Goal: Information Seeking & Learning: Learn about a topic

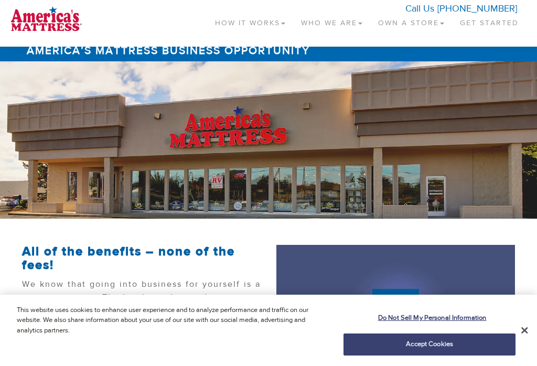
scroll to position [1, 0]
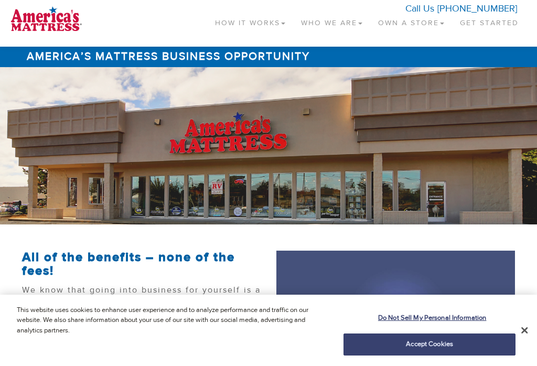
click at [407, 24] on link "Own a Store" at bounding box center [411, 20] width 82 height 31
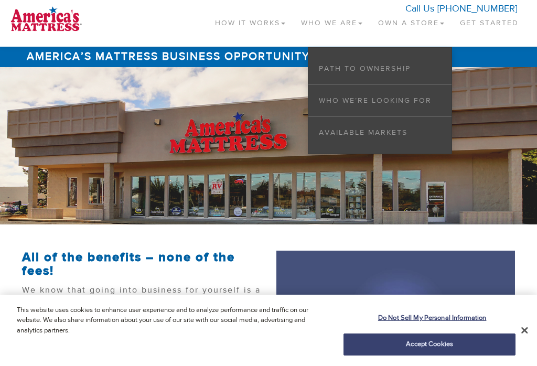
click at [382, 129] on link "Available Markets" at bounding box center [363, 132] width 89 height 9
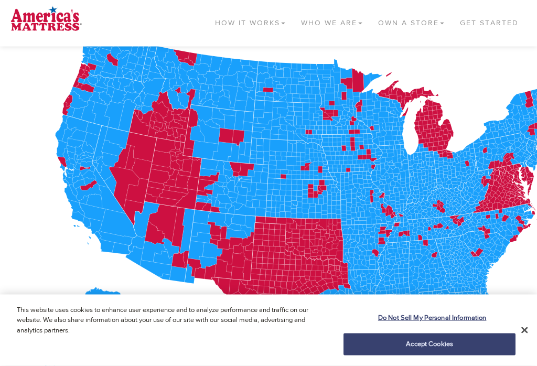
scroll to position [206, 0]
click at [450, 197] on icon at bounding box center [449, 196] width 5 height 4
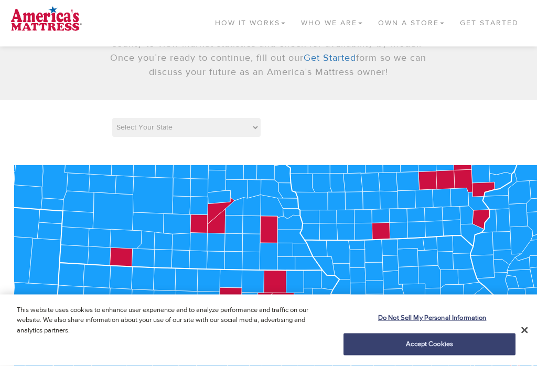
scroll to position [67, 0]
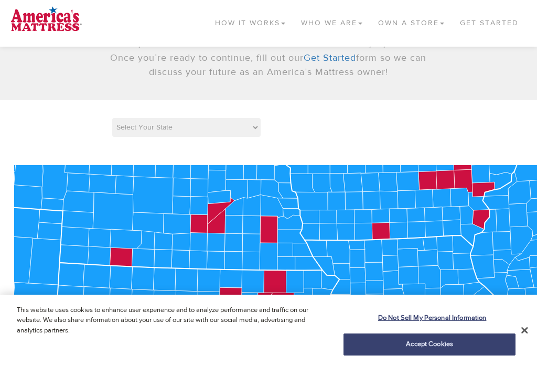
click at [379, 240] on icon at bounding box center [373, 251] width 19 height 23
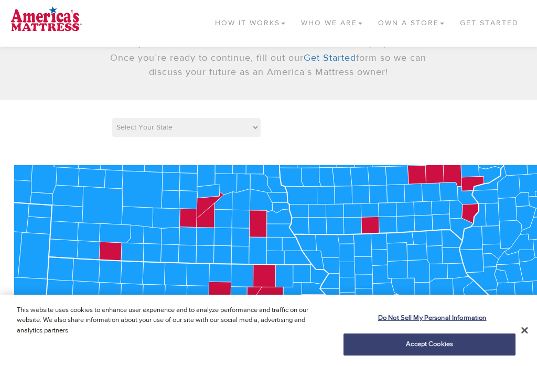
click at [343, 257] on icon at bounding box center [346, 253] width 15 height 18
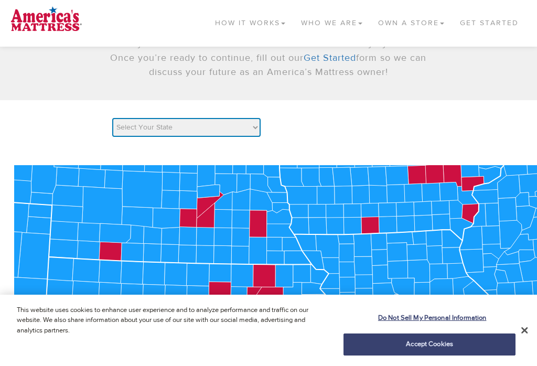
click at [259, 130] on select "Select Your State AK AL AR AZ CA CO CT DC DE FL GA HI IA ID IL IN KS KY LA MA M…" at bounding box center [186, 127] width 148 height 19
select select "KY"
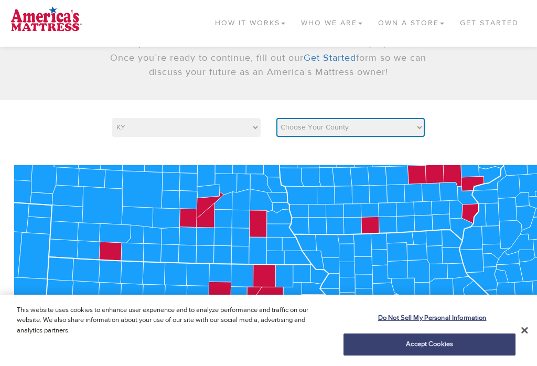
click at [416, 131] on select "Choose Your County Adair Allen Anderson Ballard Barren Bath Bell Boone Bourbon …" at bounding box center [350, 127] width 148 height 19
select select "21013"
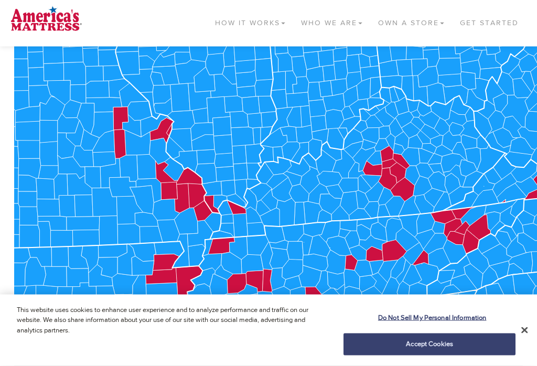
scroll to position [270, 0]
click at [448, 218] on icon at bounding box center [444, 217] width 26 height 14
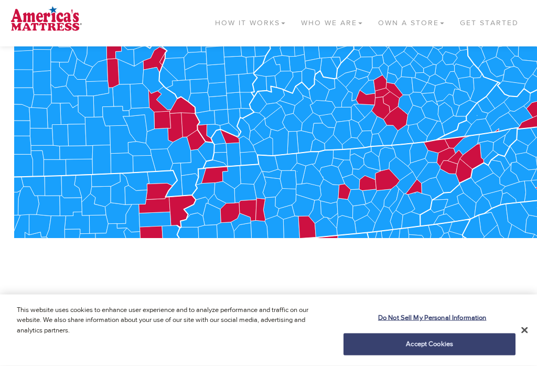
scroll to position [335, 0]
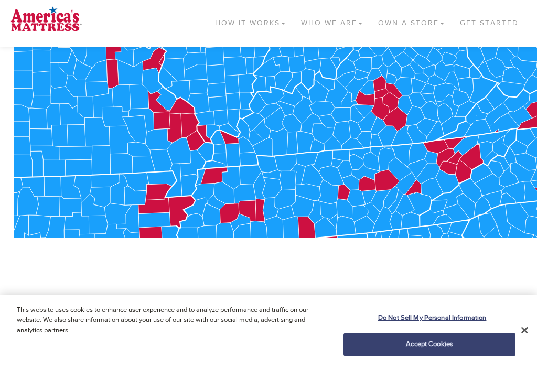
click at [439, 145] on icon at bounding box center [436, 146] width 26 height 14
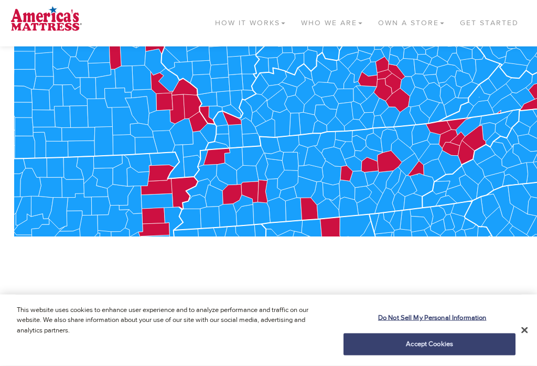
scroll to position [336, 0]
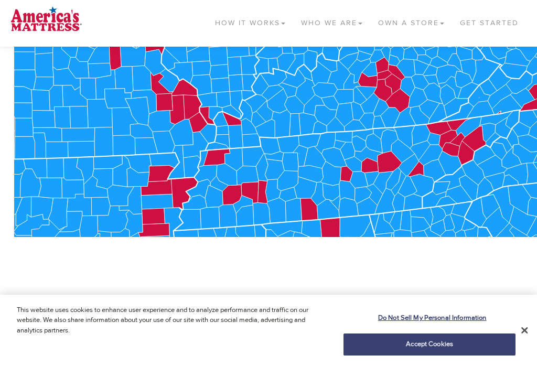
click at [421, 96] on icon at bounding box center [418, 98] width 19 height 20
click at [420, 97] on icon at bounding box center [418, 98] width 19 height 20
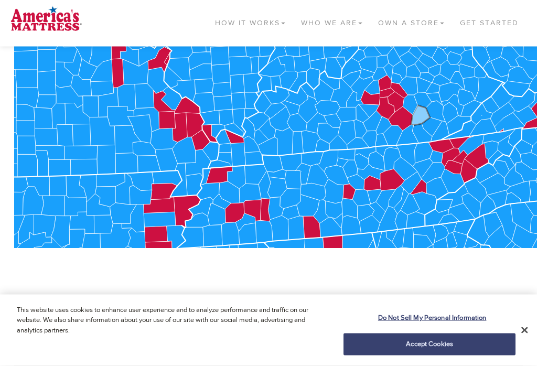
scroll to position [323, 0]
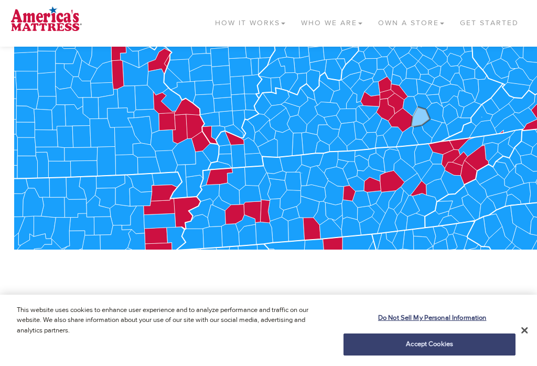
click at [424, 120] on icon at bounding box center [420, 117] width 19 height 20
click at [423, 120] on icon at bounding box center [420, 117] width 19 height 20
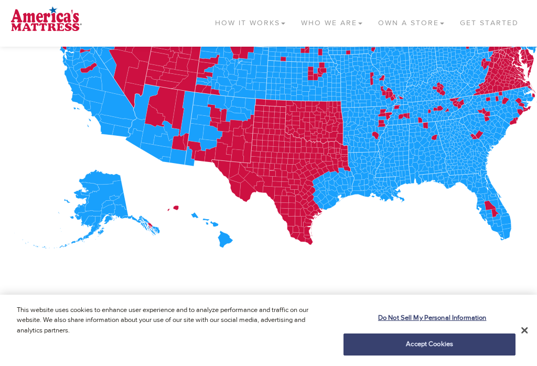
click at [450, 83] on icon at bounding box center [449, 82] width 4 height 3
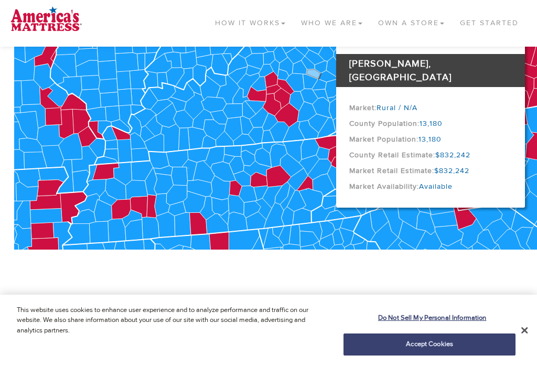
click at [308, 109] on icon at bounding box center [306, 112] width 19 height 20
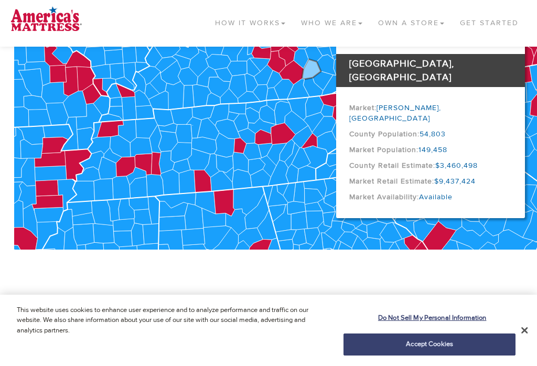
click at [324, 78] on icon at bounding box center [323, 80] width 20 height 19
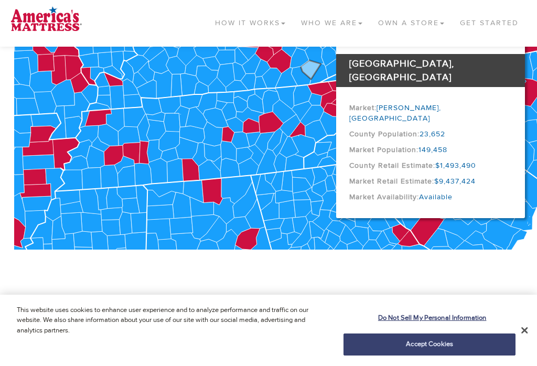
click at [319, 76] on icon at bounding box center [318, 74] width 18 height 21
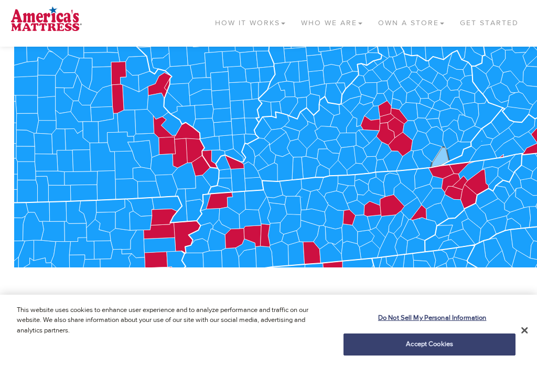
scroll to position [287, 0]
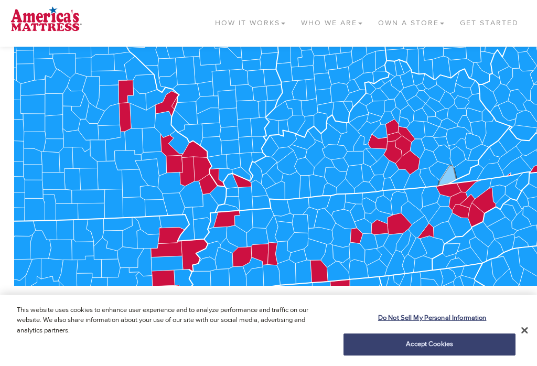
click at [474, 173] on icon at bounding box center [465, 174] width 35 height 19
click at [472, 176] on icon at bounding box center [465, 174] width 35 height 19
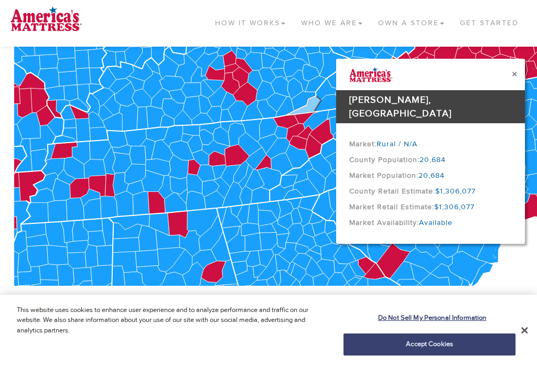
click at [304, 98] on icon at bounding box center [303, 101] width 25 height 20
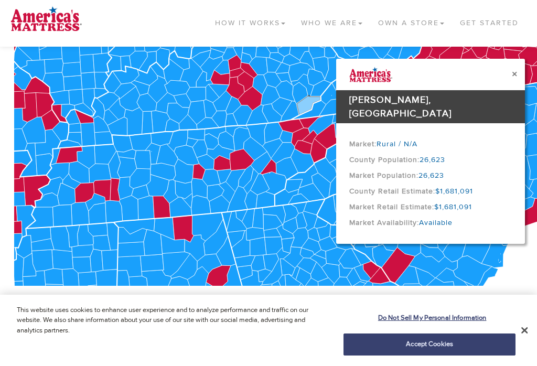
click at [305, 160] on icon at bounding box center [303, 161] width 24 height 24
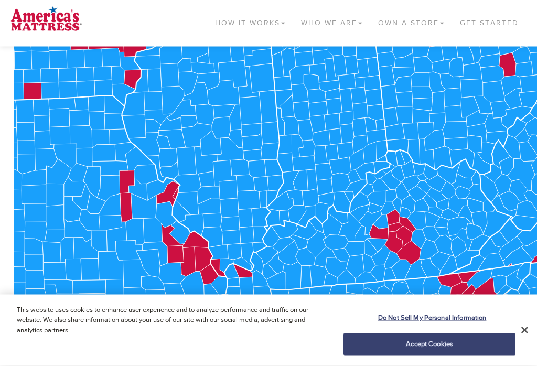
scroll to position [217, 0]
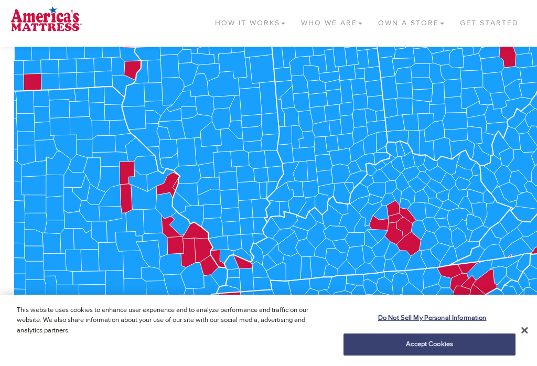
click at [364, 192] on icon at bounding box center [359, 193] width 20 height 21
click at [362, 191] on icon at bounding box center [359, 193] width 20 height 21
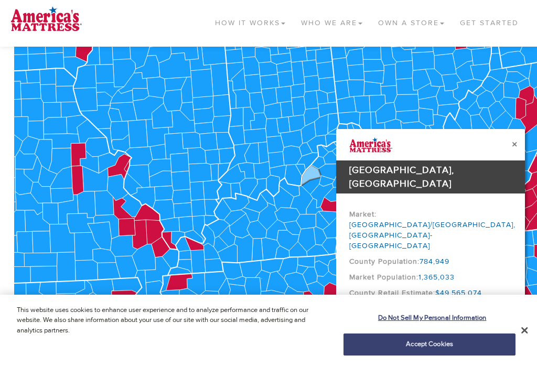
click at [512, 149] on button "×" at bounding box center [514, 144] width 5 height 11
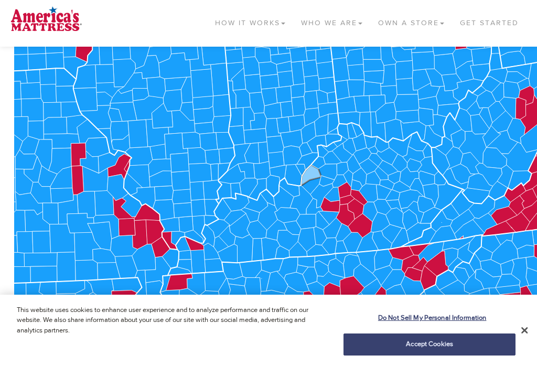
click at [362, 226] on icon at bounding box center [360, 225] width 25 height 24
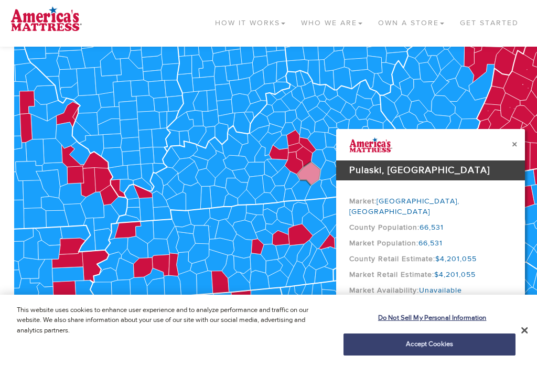
click at [512, 145] on button "×" at bounding box center [514, 144] width 5 height 11
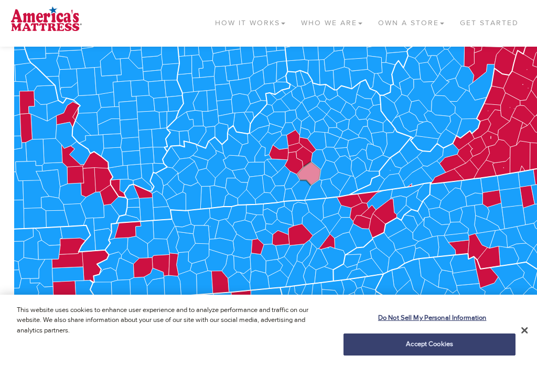
click at [244, 29] on link "How It Works" at bounding box center [250, 20] width 86 height 31
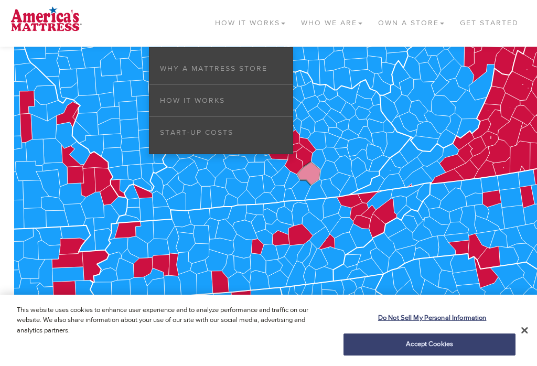
click at [213, 100] on link "How it Works" at bounding box center [192, 100] width 65 height 9
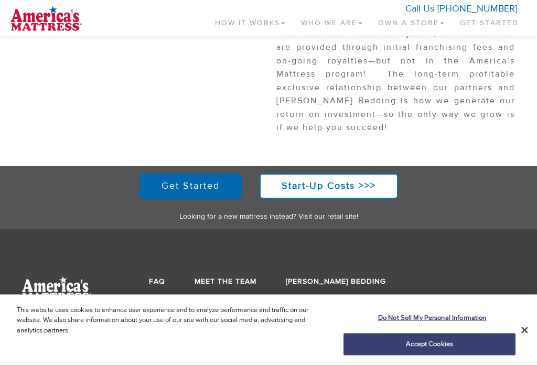
scroll to position [1248, 0]
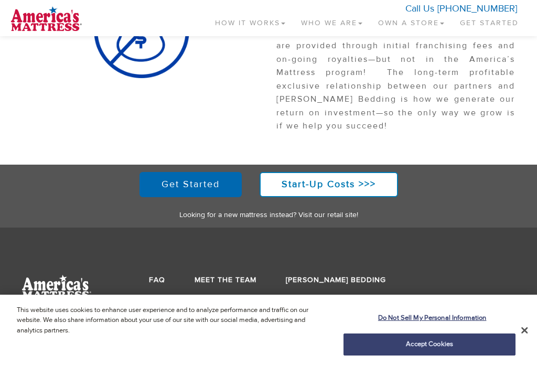
click at [236, 275] on link "Meet the Team" at bounding box center [226, 279] width 62 height 9
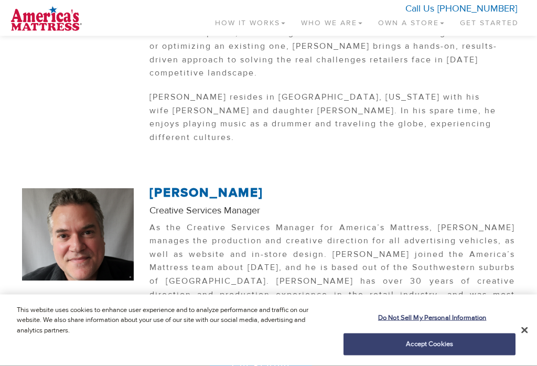
scroll to position [927, 0]
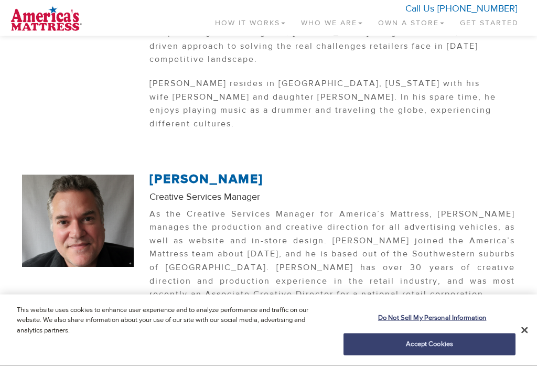
click at [431, 208] on p "As the Creative Services Manager for America’s Mattress, [PERSON_NAME] manages …" at bounding box center [332, 257] width 366 height 99
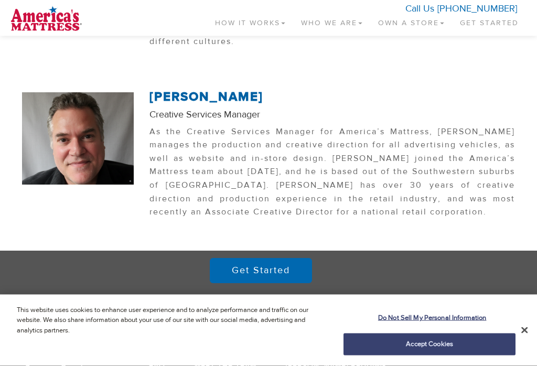
scroll to position [1028, 0]
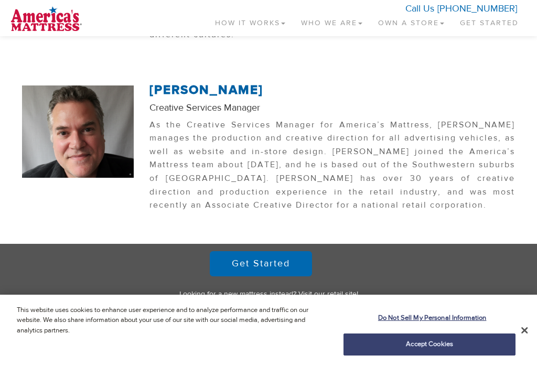
click at [270, 251] on link "Get Started" at bounding box center [261, 263] width 102 height 25
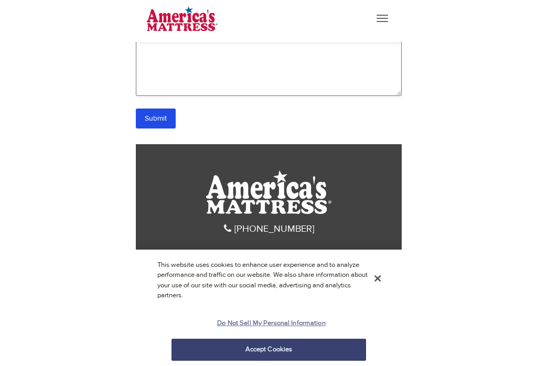
scroll to position [497, 0]
